Goal: Find specific page/section

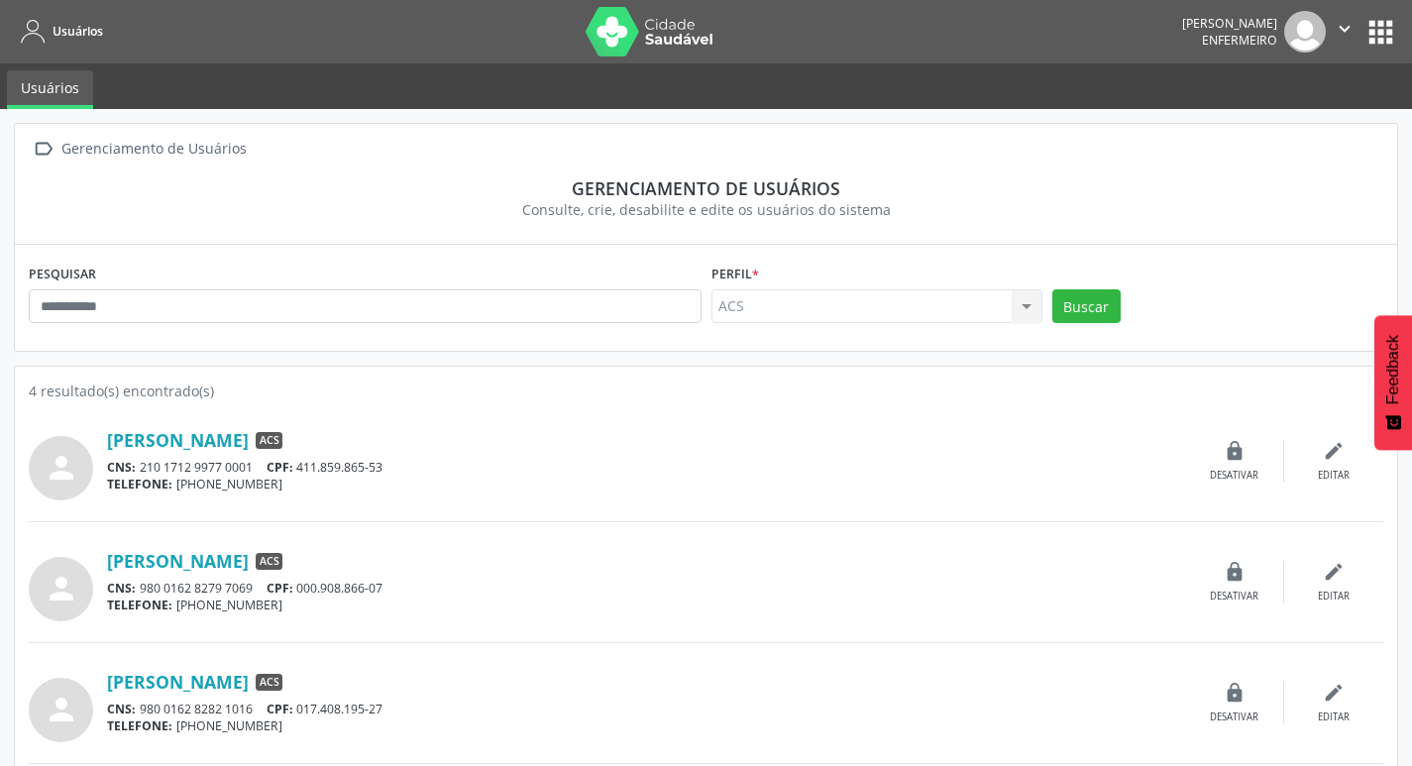
click at [1369, 34] on button "apps" at bounding box center [1380, 32] width 35 height 35
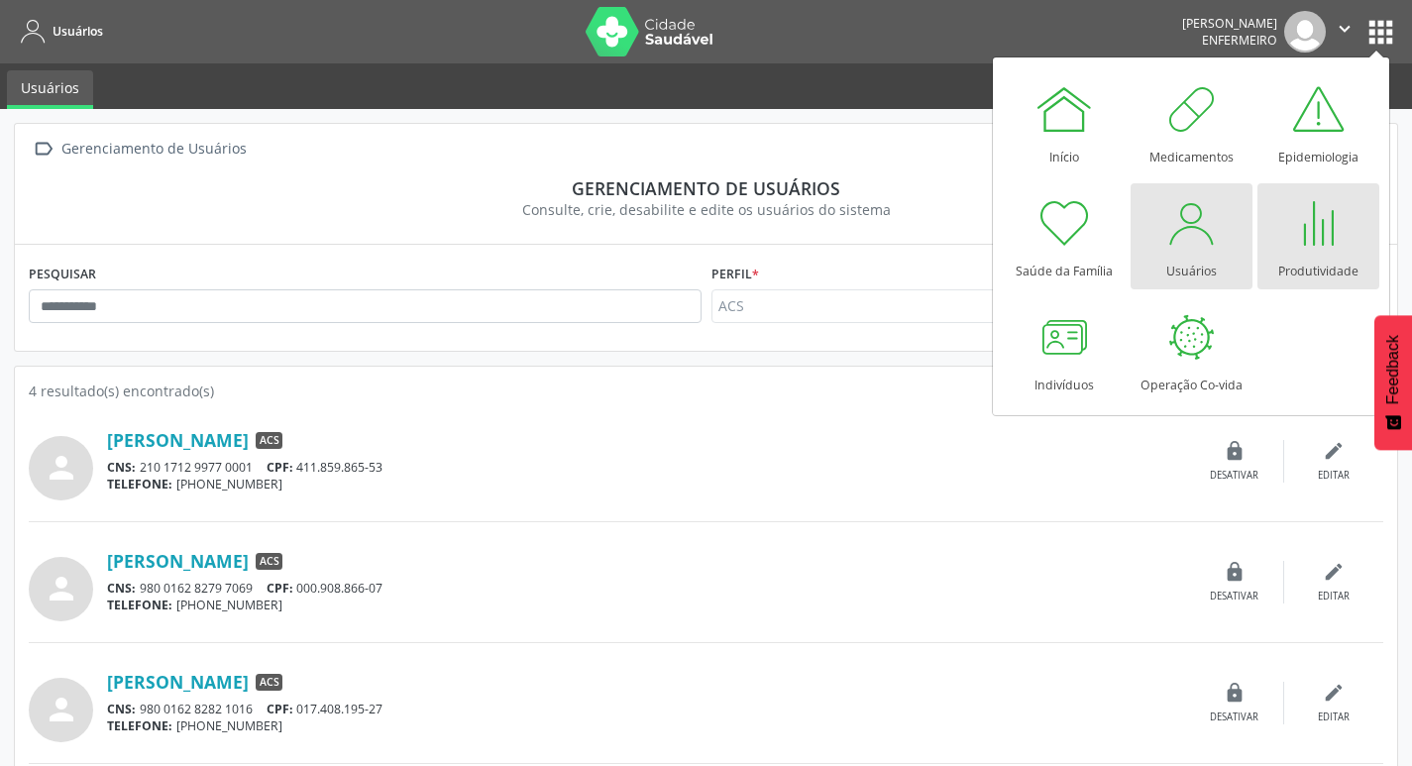
click at [1318, 257] on div "Produtividade" at bounding box center [1318, 266] width 80 height 27
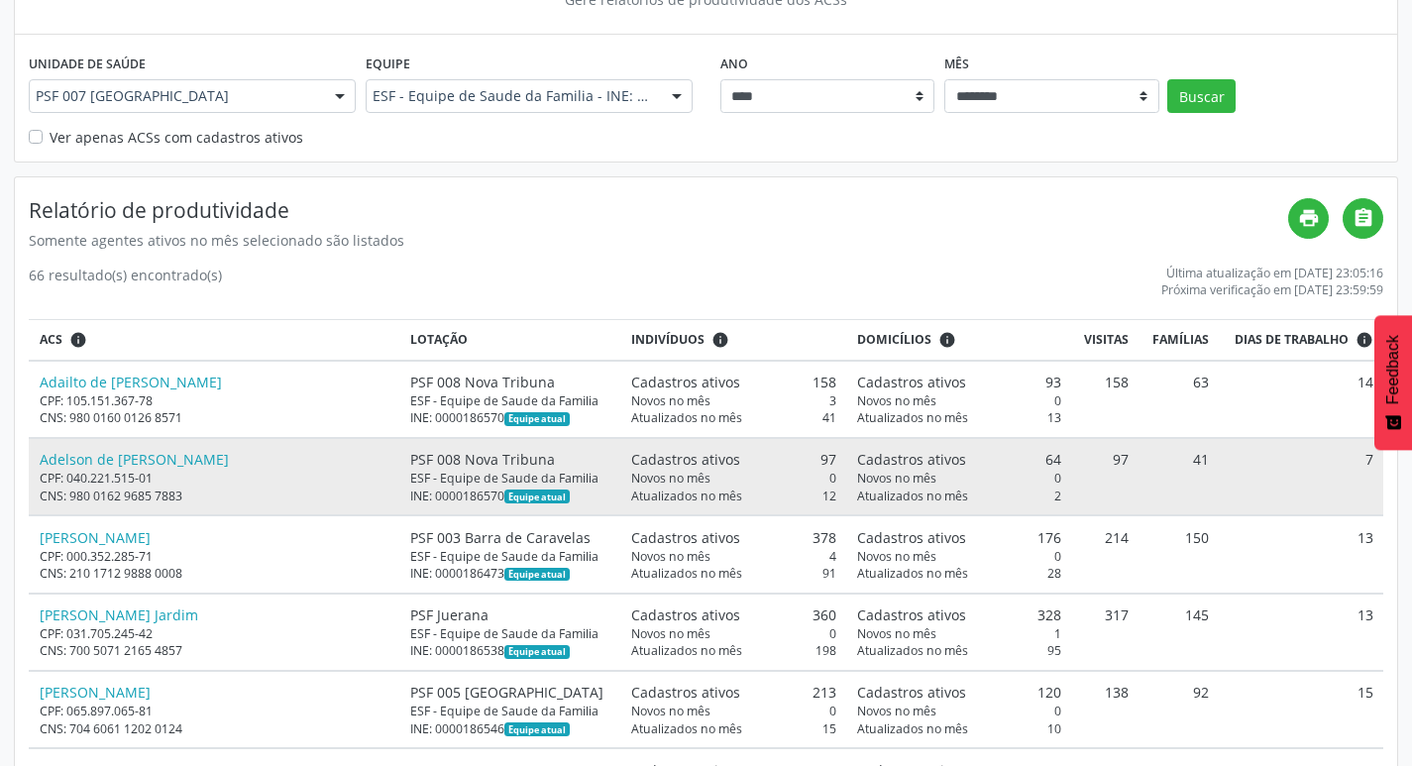
scroll to position [198, 0]
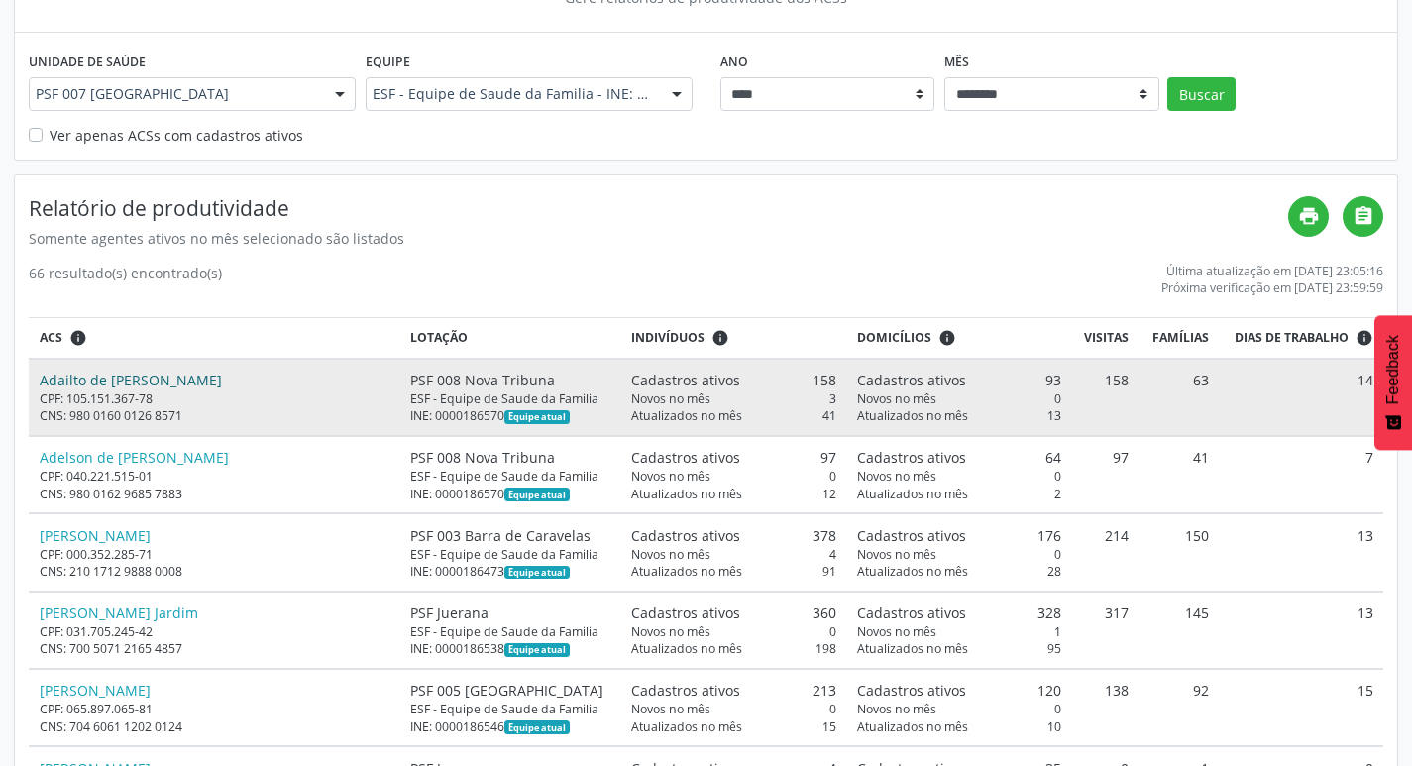
click at [138, 375] on link "Adailto de Jesus Lopes" at bounding box center [131, 379] width 182 height 19
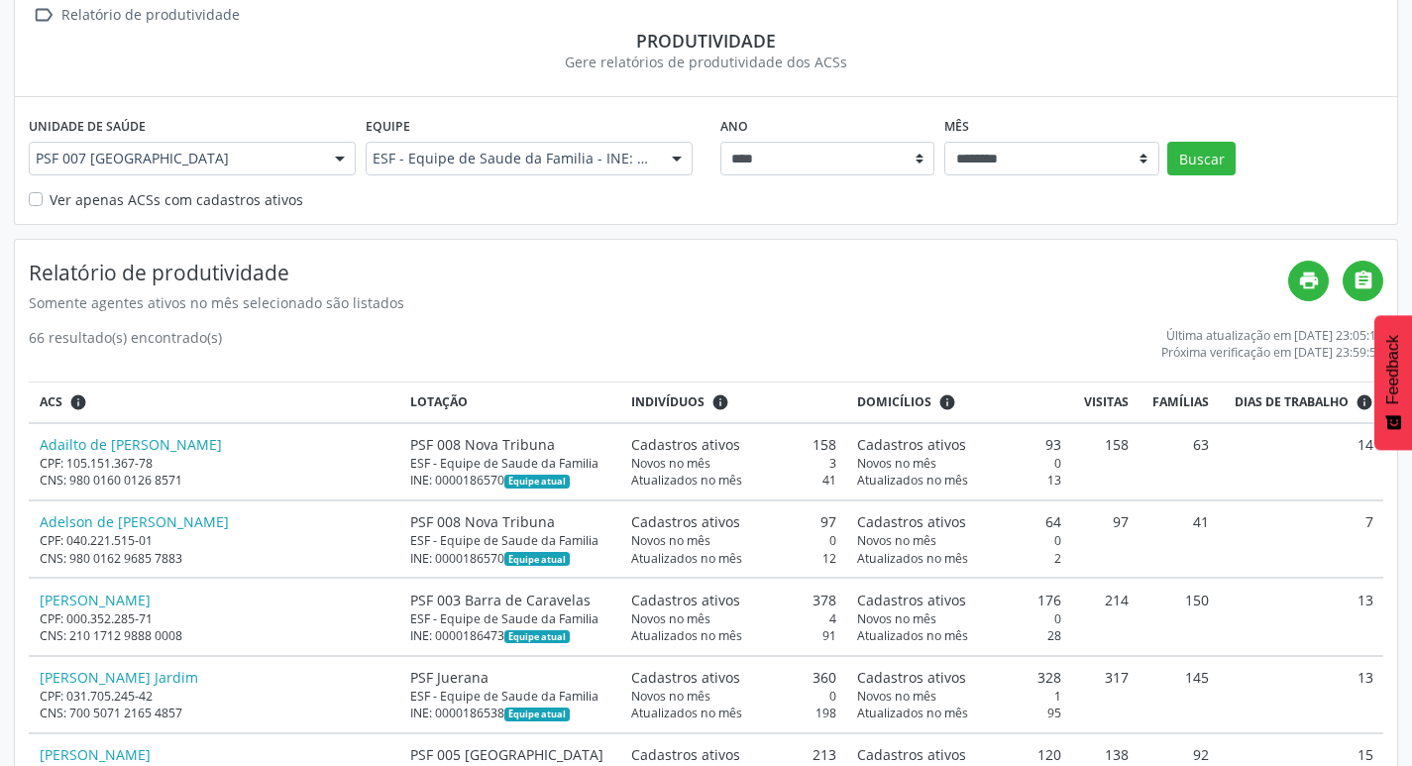
scroll to position [99, 0]
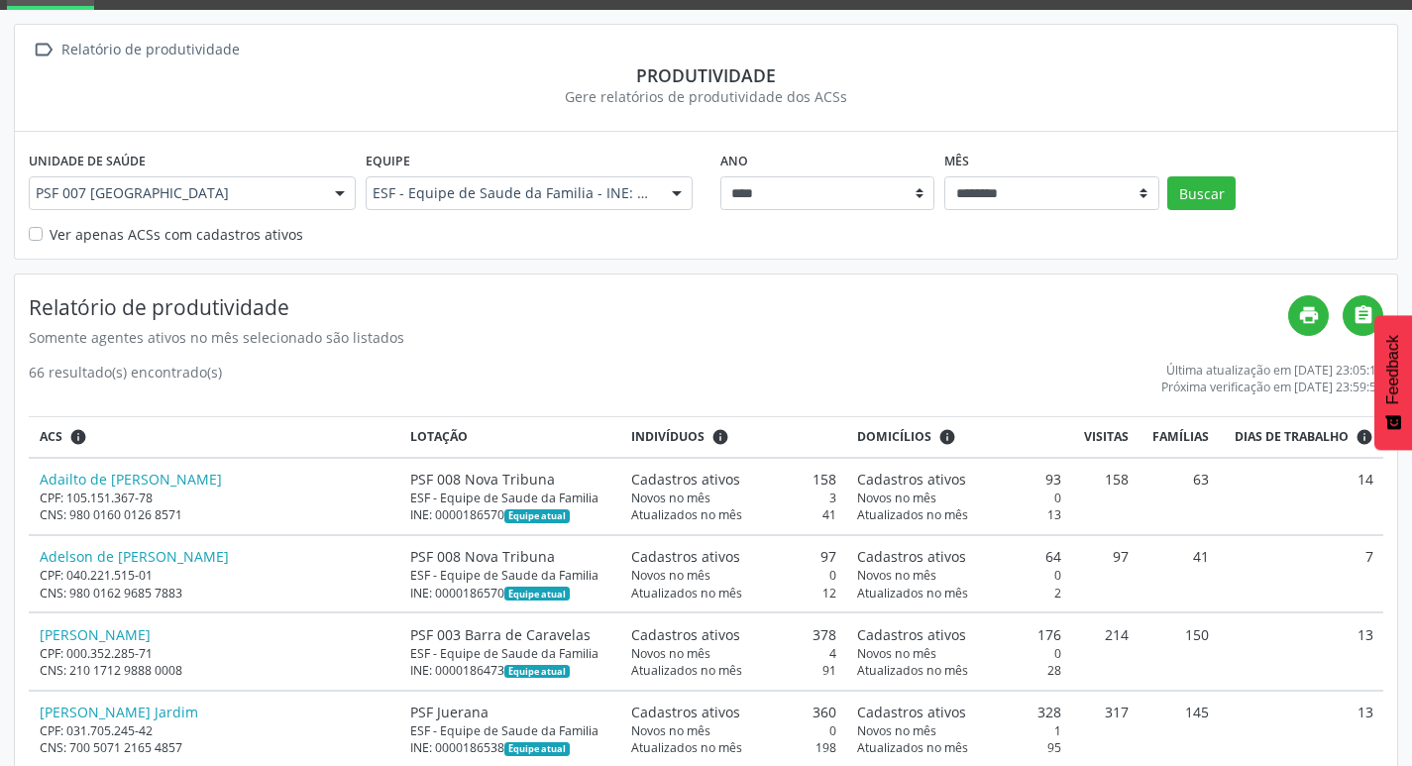
click at [50, 241] on label "Ver apenas ACSs com cadastros ativos" at bounding box center [177, 234] width 254 height 21
click at [1176, 181] on button "Buscar" at bounding box center [1201, 193] width 68 height 34
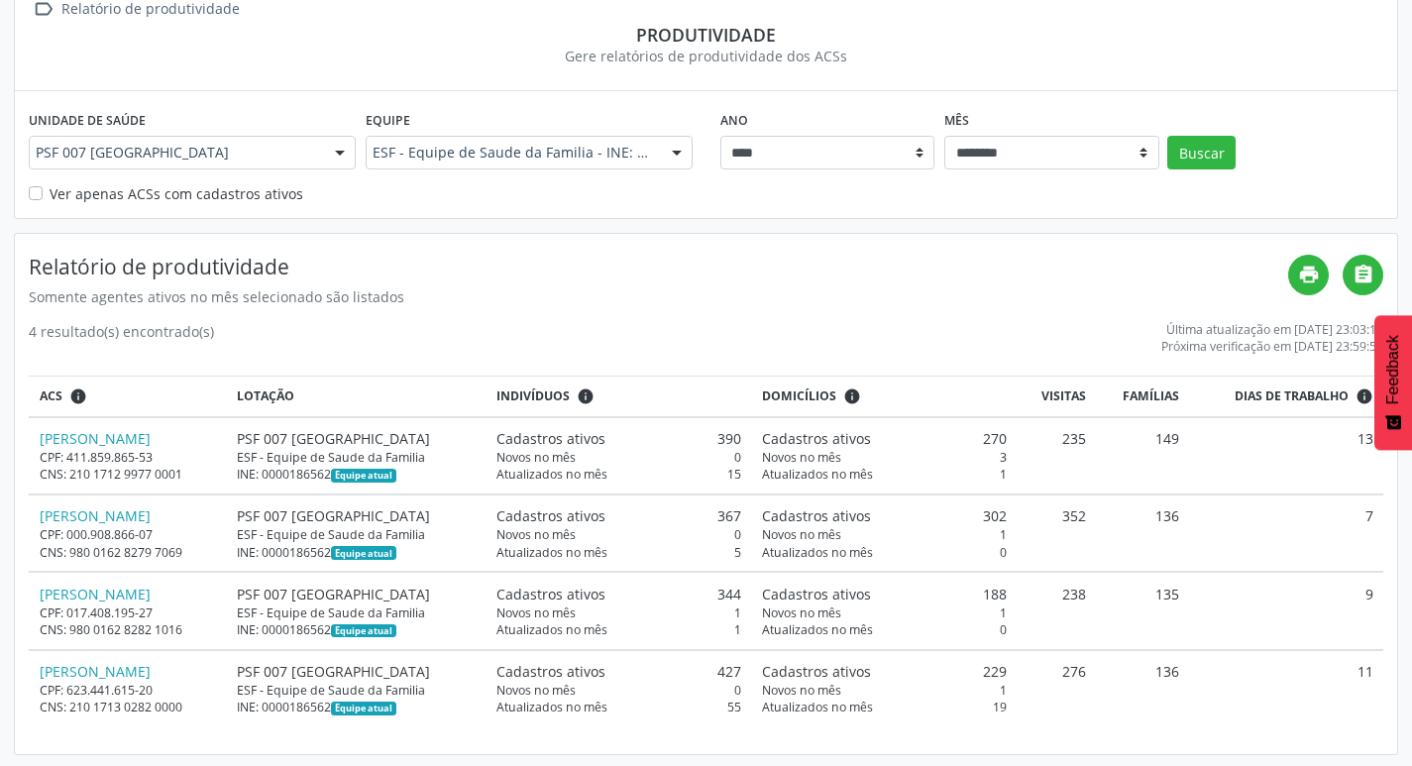
scroll to position [143, 0]
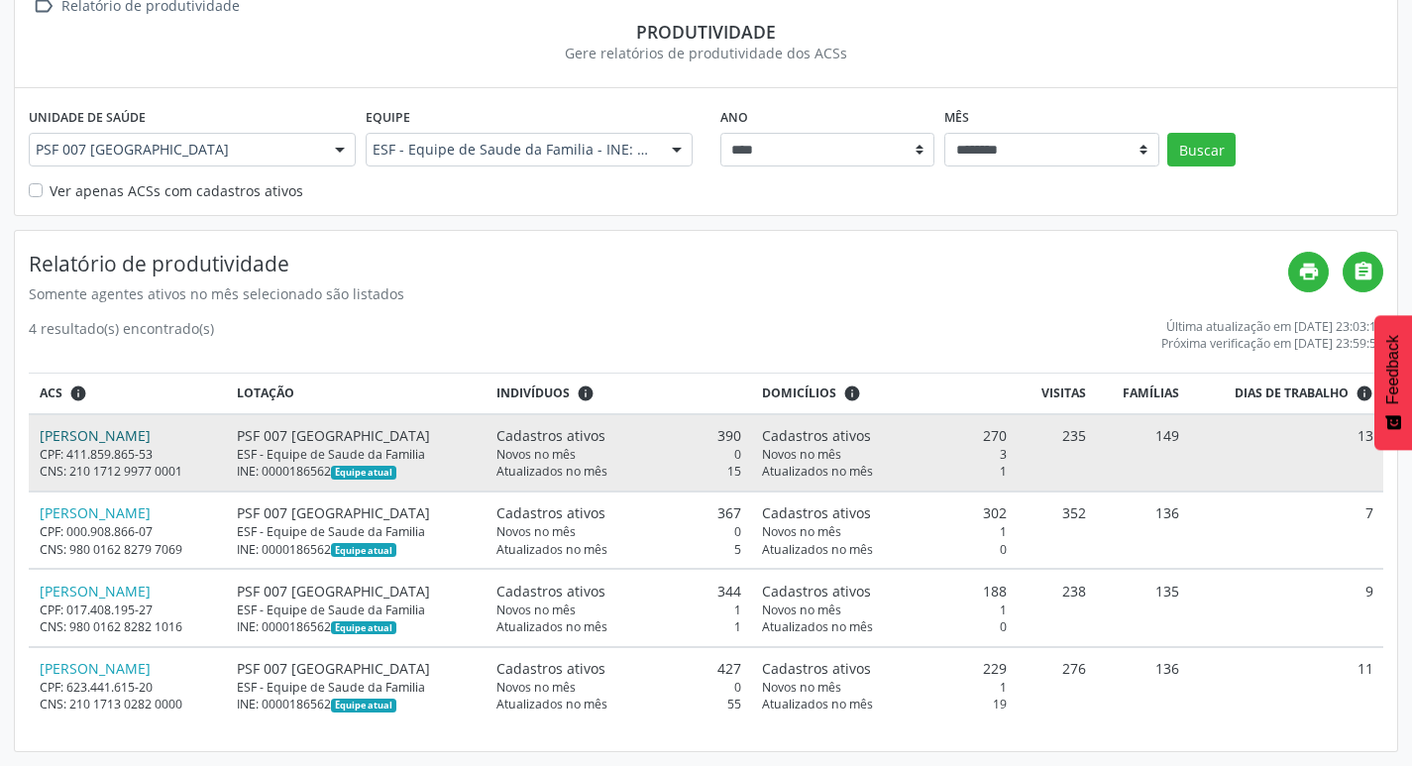
click at [83, 430] on link "[PERSON_NAME]" at bounding box center [95, 435] width 111 height 19
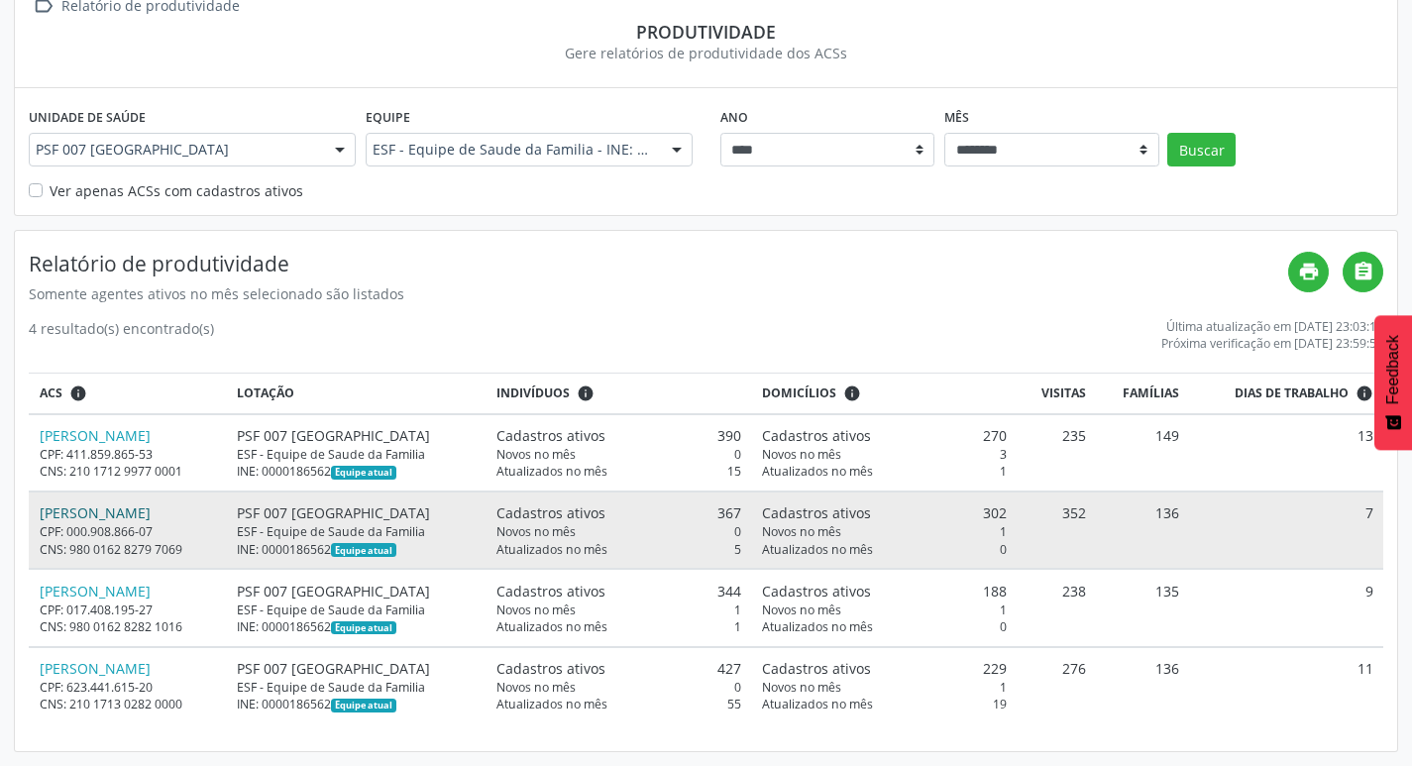
click at [94, 514] on link "[PERSON_NAME]" at bounding box center [95, 512] width 111 height 19
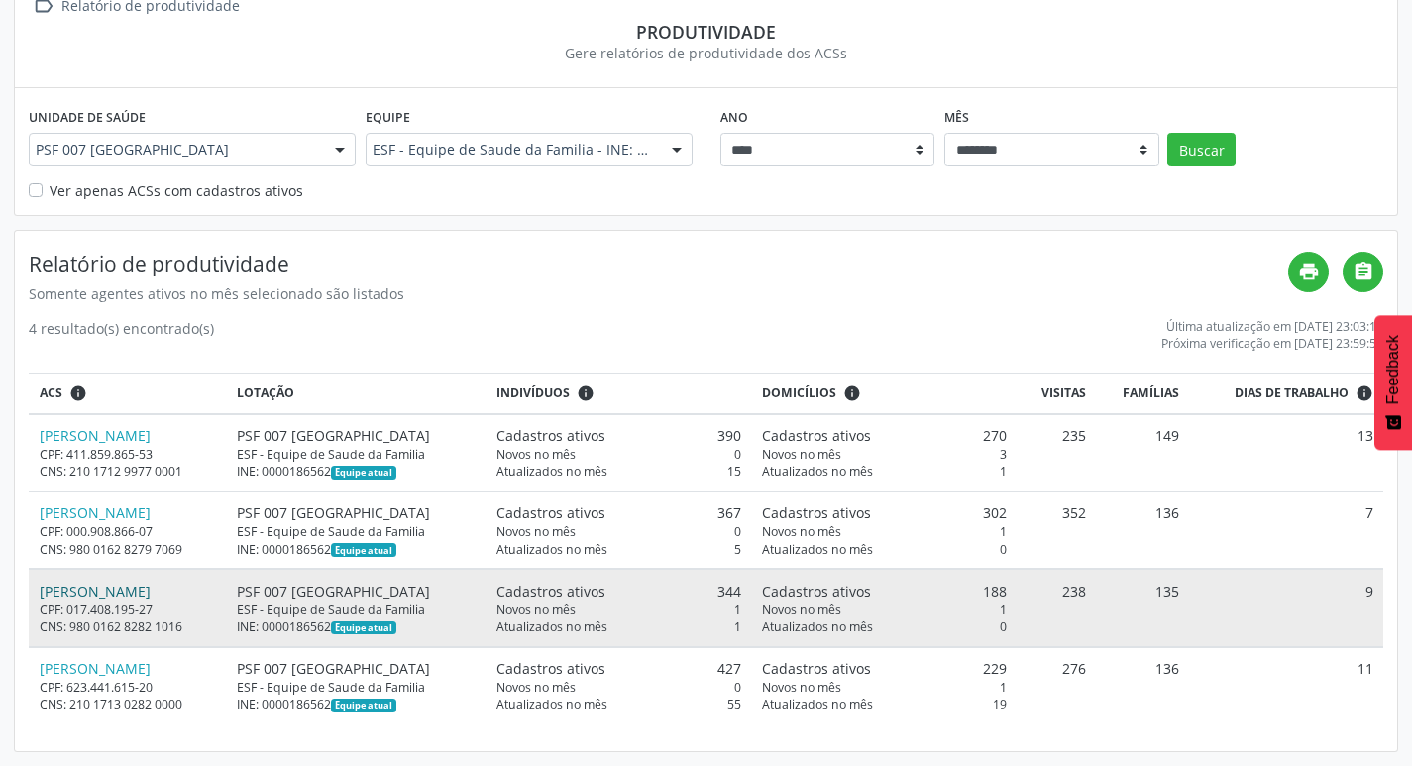
click at [97, 587] on link "[PERSON_NAME]" at bounding box center [95, 590] width 111 height 19
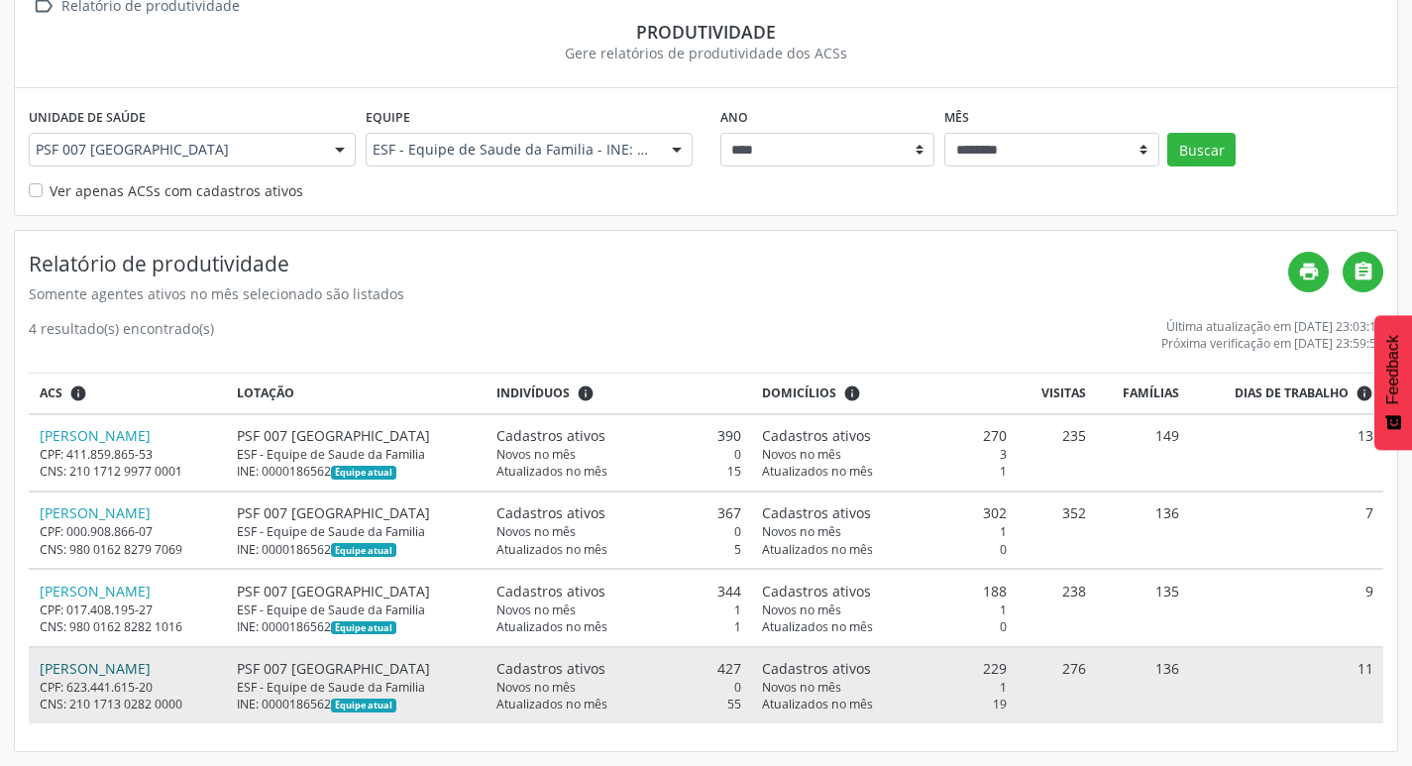
click at [115, 669] on link "[PERSON_NAME]" at bounding box center [95, 668] width 111 height 19
